Goal: Task Accomplishment & Management: Complete application form

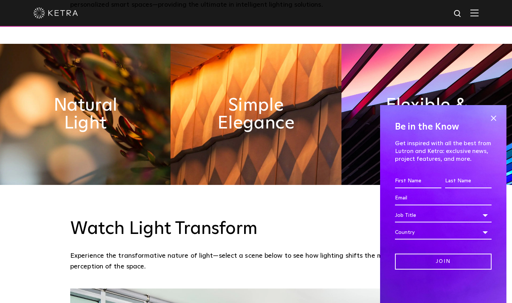
scroll to position [421, 0]
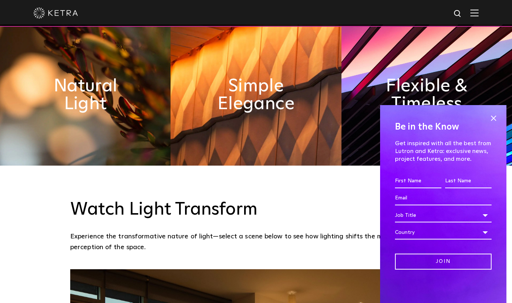
click at [128, 117] on img at bounding box center [85, 95] width 171 height 141
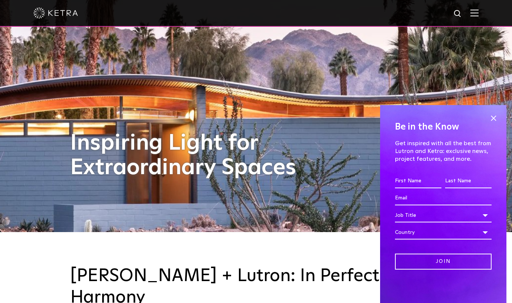
scroll to position [109, 0]
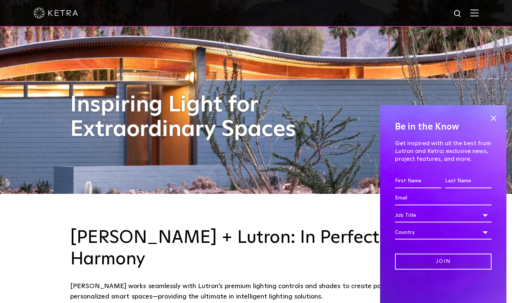
click at [418, 181] on input "First name *" at bounding box center [418, 181] width 46 height 14
type input "A"
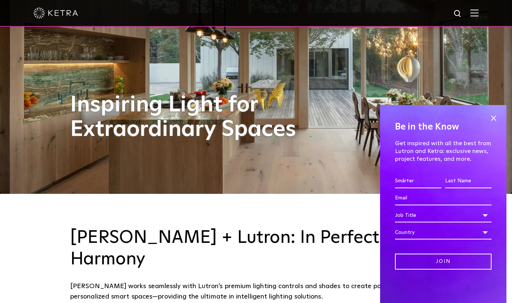
type input "Smårter"
click at [476, 180] on input "Last name *" at bounding box center [468, 181] width 46 height 14
type input "SmarterBudgie"
click at [451, 229] on div "Country" at bounding box center [443, 233] width 97 height 14
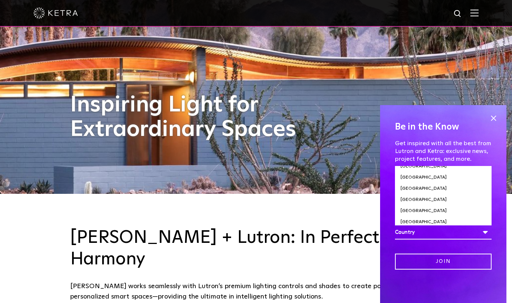
scroll to position [2535, 0]
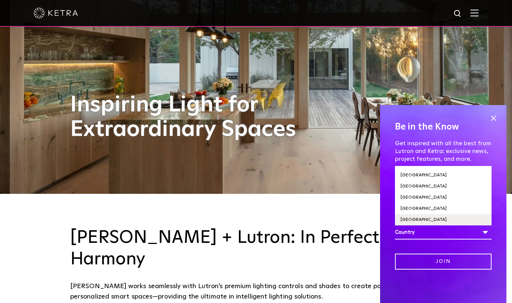
click at [441, 215] on li "[GEOGRAPHIC_DATA]" at bounding box center [443, 220] width 97 height 11
select select "[GEOGRAPHIC_DATA]"
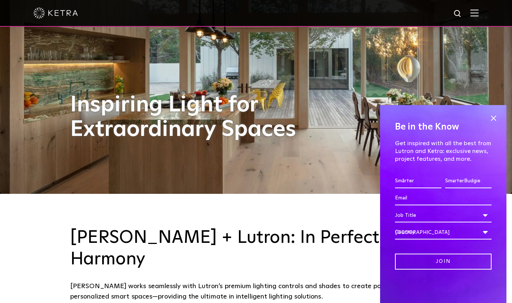
click at [423, 198] on input "Email *" at bounding box center [443, 198] width 97 height 14
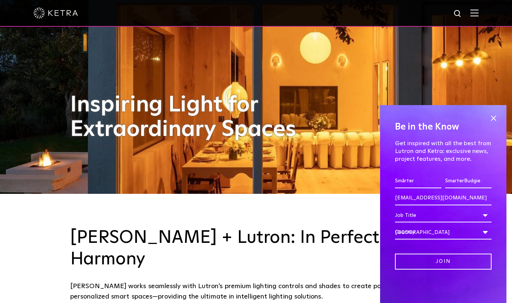
type input "[EMAIL_ADDRESS][DOMAIN_NAME]"
click at [418, 217] on div "Job Title" at bounding box center [443, 216] width 97 height 14
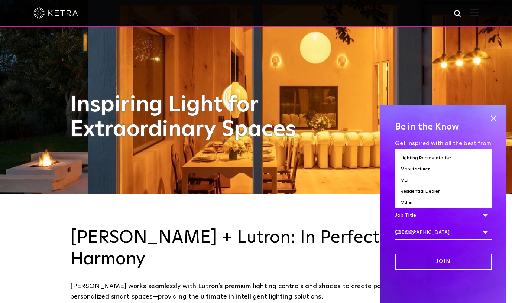
scroll to position [121, 0]
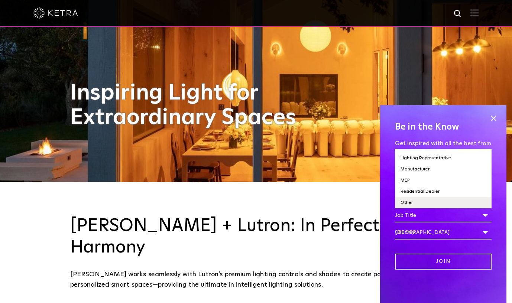
click at [410, 203] on li "Other" at bounding box center [443, 202] width 97 height 11
select select "Other"
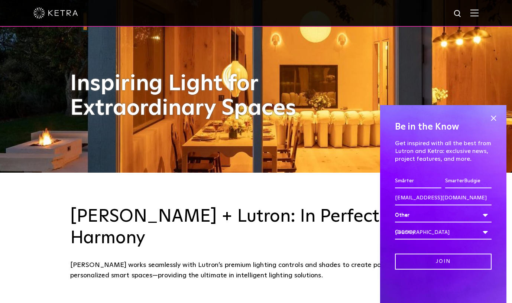
scroll to position [134, 0]
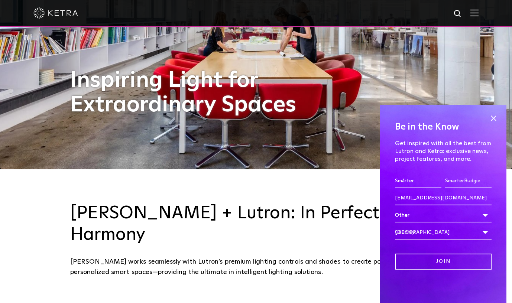
drag, startPoint x: 464, startPoint y: 180, endPoint x: 444, endPoint y: 180, distance: 19.7
click at [444, 180] on div "SmarterBudgie" at bounding box center [469, 182] width 50 height 17
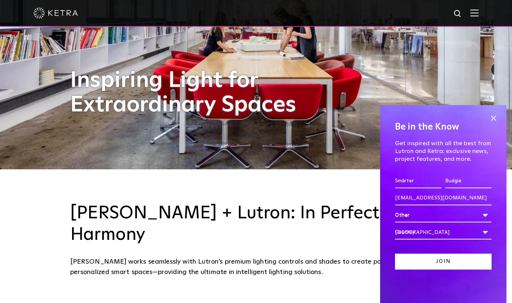
type input "Budgie"
click at [445, 261] on input "Join" at bounding box center [443, 262] width 97 height 16
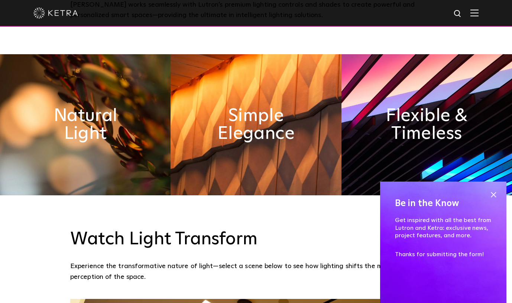
scroll to position [393, 0]
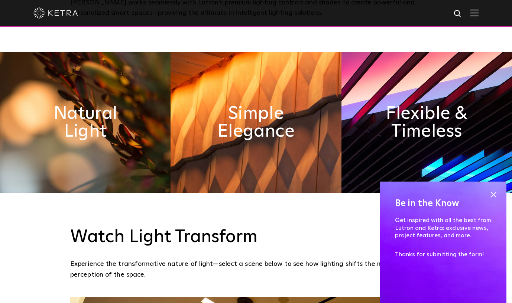
click at [396, 139] on img at bounding box center [427, 122] width 171 height 141
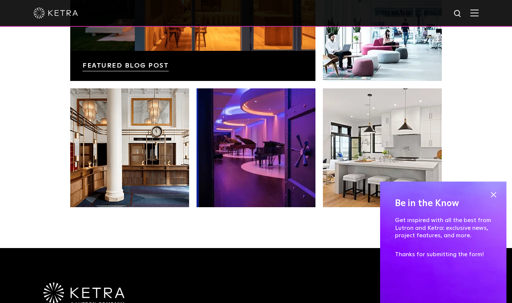
scroll to position [1562, 0]
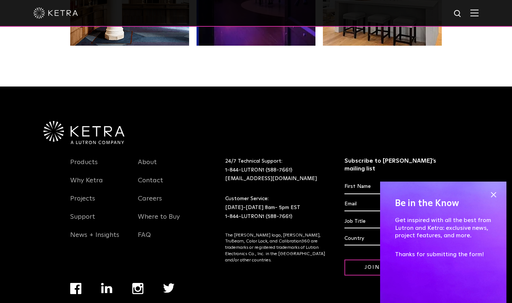
click at [169, 284] on img "Navigation Menu" at bounding box center [169, 289] width 12 height 10
